Goal: Information Seeking & Learning: Learn about a topic

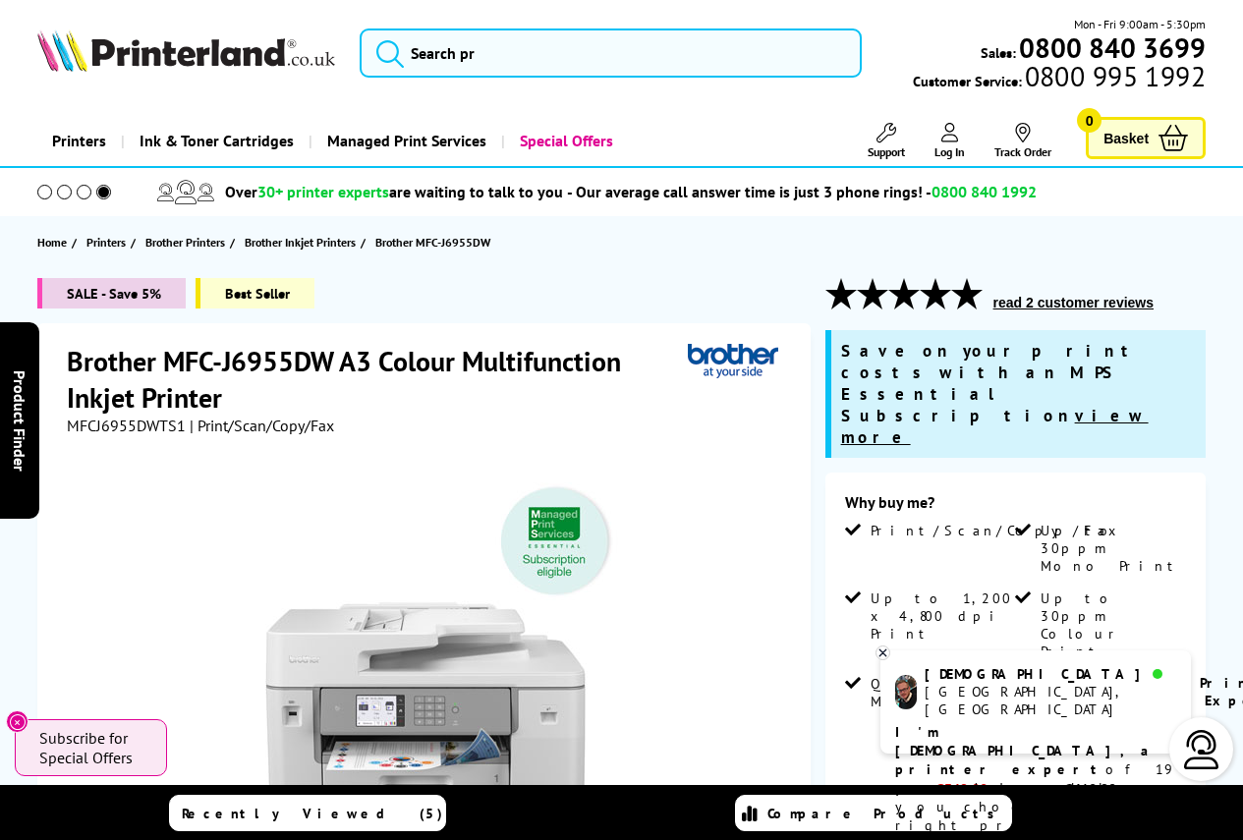
click at [1196, 213] on div "Price Match Promise* - We won’t be beaten on price, even on ink & toner cartrid…" at bounding box center [621, 192] width 1243 height 48
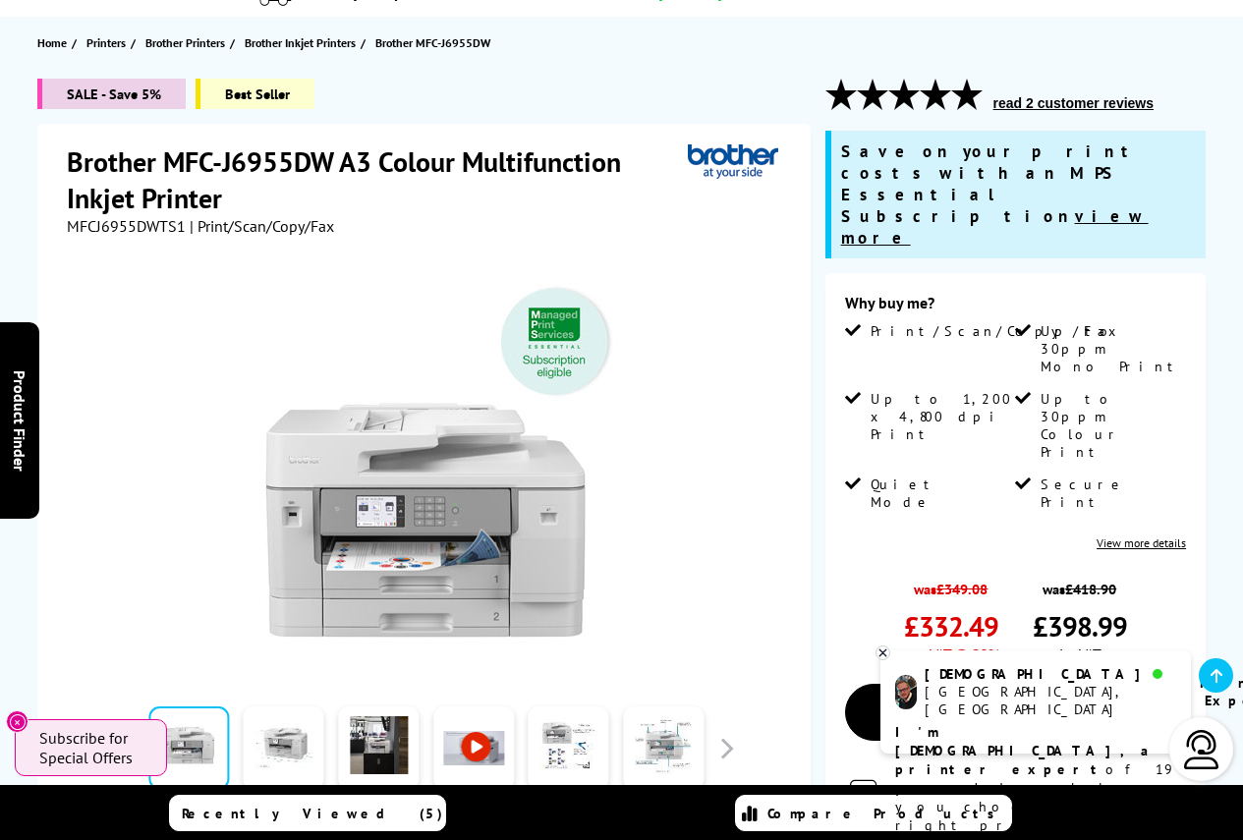
scroll to position [295, 0]
